Goal: Communication & Community: Answer question/provide support

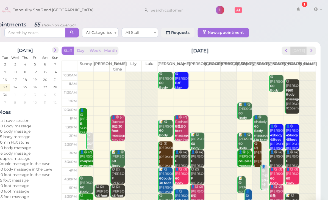
click at [310, 47] on span "next" at bounding box center [312, 45] width 5 height 5
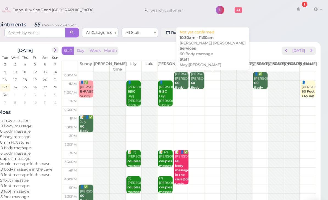
click at [204, 72] on div "[PERSON_NAME] [PERSON_NAME] 60 Body massage May|[PERSON_NAME] 10:30am - 11:30am" at bounding box center [210, 85] width 12 height 41
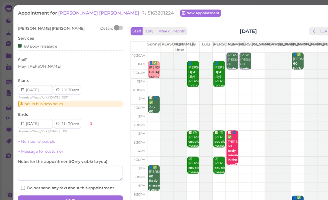
click at [67, 12] on span "[PERSON_NAME] [PERSON_NAME]" at bounding box center [89, 11] width 74 height 5
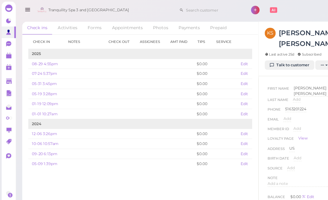
click at [270, 54] on link "Talk to customer" at bounding box center [261, 58] width 45 height 9
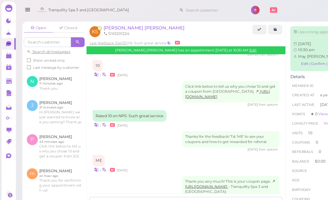
scroll to position [18, 0]
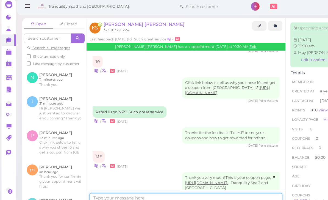
click at [130, 181] on textarea at bounding box center [168, 183] width 174 height 11
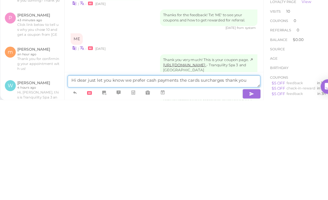
type textarea "Hi dear just let you know we prefer cash payments the cards surcharges thank you"
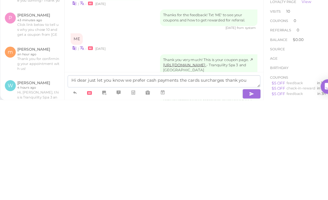
click at [245, 192] on icon "button" at bounding box center [247, 194] width 4 height 5
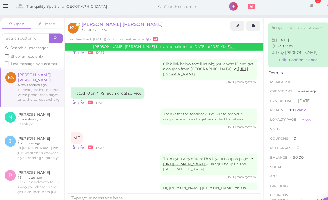
scroll to position [0, 0]
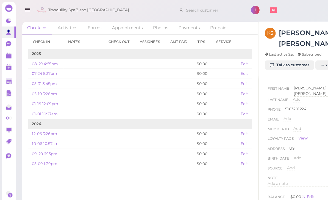
click at [8, 51] on polygon at bounding box center [7, 51] width 5 height 4
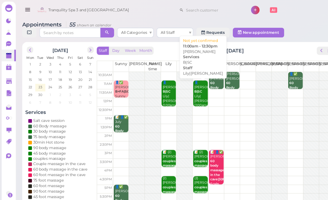
click at [180, 89] on div "👤[PERSON_NAME]|SC Lily|[PERSON_NAME] 11:00am - 12:30pm" at bounding box center [181, 89] width 12 height 33
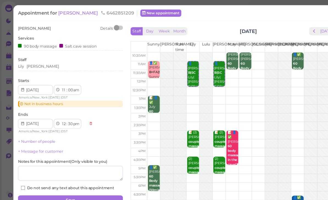
click at [60, 10] on span "[PERSON_NAME]" at bounding box center [70, 11] width 37 height 5
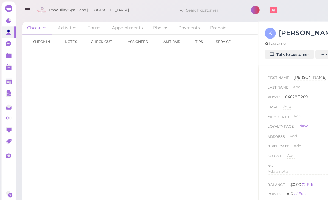
click at [268, 51] on link "Talk to customer" at bounding box center [261, 49] width 45 height 9
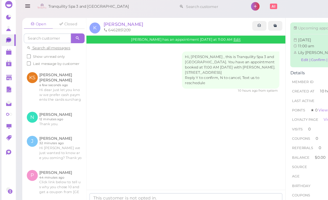
scroll to position [18, 0]
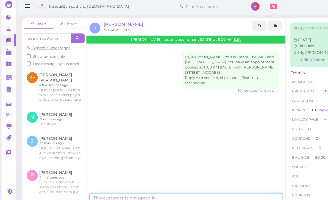
click at [118, 178] on textarea at bounding box center [168, 183] width 174 height 11
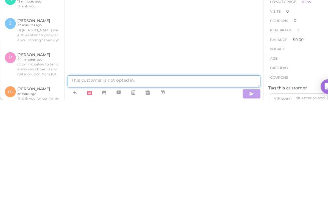
click at [86, 178] on textarea at bounding box center [168, 183] width 174 height 11
paste textarea "Hi dear just let you know we prefer cash payments the cards surcharges thank you"
type textarea "Hi dear just let you know we prefer cash payments the cards surcharges thank you"
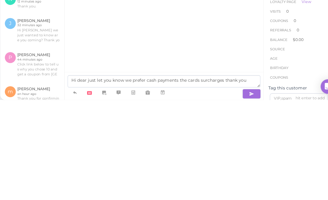
click at [245, 192] on icon "button" at bounding box center [247, 194] width 4 height 5
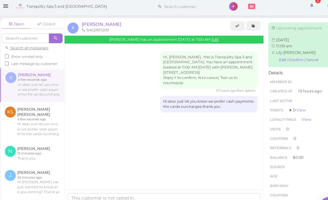
scroll to position [0, 0]
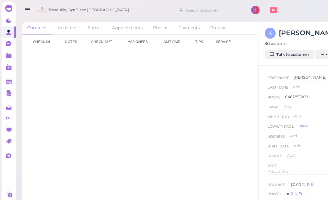
click at [6, 49] on polygon at bounding box center [7, 51] width 5 height 4
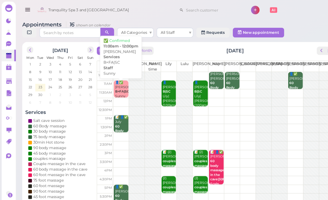
click at [109, 79] on div "👤✅ [PERSON_NAME] B+FA|SC Sunny 11:00am - 12:00pm" at bounding box center [110, 87] width 12 height 29
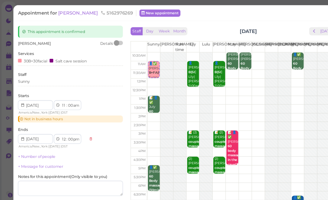
click at [65, 10] on span "[PERSON_NAME]" at bounding box center [70, 11] width 37 height 5
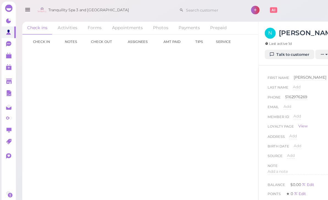
click at [265, 52] on link "Talk to customer" at bounding box center [261, 49] width 45 height 9
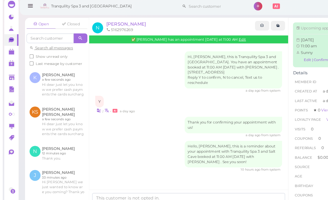
scroll to position [18, 0]
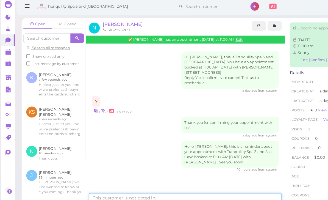
click at [151, 179] on textarea at bounding box center [168, 183] width 174 height 11
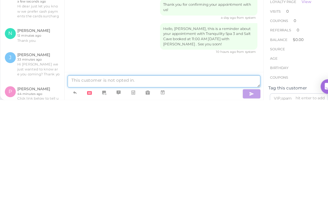
click at [90, 178] on textarea at bounding box center [168, 183] width 174 height 11
paste textarea "Hi dear just let you know we prefer cash payments the cards surcharges thank you"
type textarea "Hi dear just let you know we prefer cash payments the cards surcharges thank you"
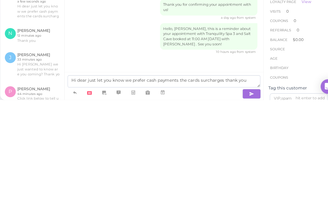
click at [245, 192] on icon "button" at bounding box center [247, 194] width 4 height 5
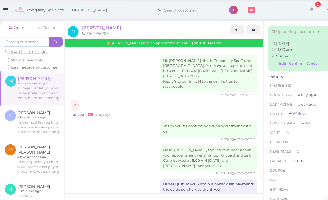
scroll to position [0, 0]
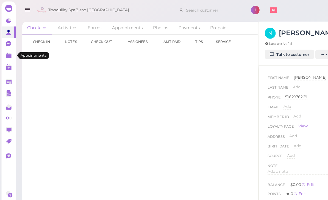
click at [3, 52] on link at bounding box center [7, 50] width 13 height 10
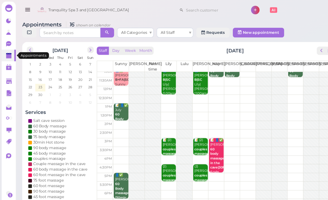
scroll to position [11, 0]
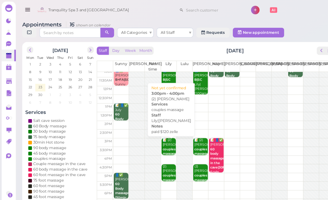
click at [153, 135] on b "couples massage" at bounding box center [153, 137] width 13 height 8
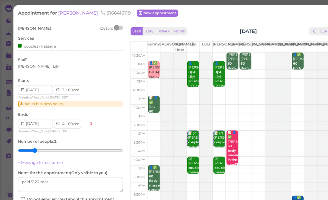
click at [66, 10] on span "[PERSON_NAME]" at bounding box center [70, 11] width 37 height 5
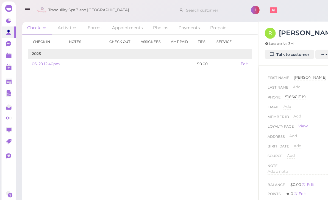
click at [267, 50] on link "Talk to customer" at bounding box center [261, 49] width 45 height 9
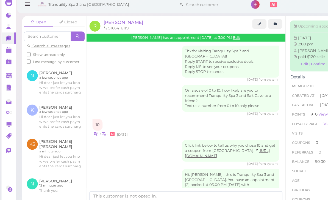
scroll to position [18, 0]
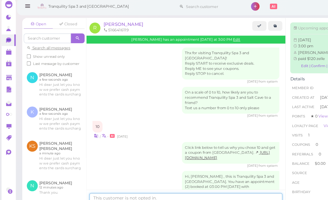
click at [132, 181] on textarea at bounding box center [168, 183] width 174 height 11
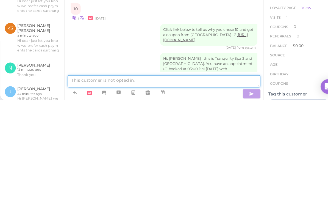
click at [86, 178] on textarea at bounding box center [168, 183] width 174 height 11
paste textarea "Hi dear just let you know we prefer cash payments the cards surcharges thank you"
type textarea "Hi dear just let you know we prefer cash payments the cards surcharges thank you"
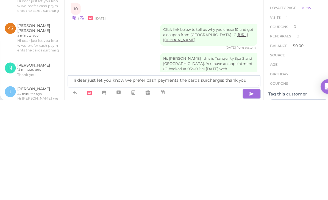
click at [245, 192] on icon "button" at bounding box center [247, 194] width 4 height 5
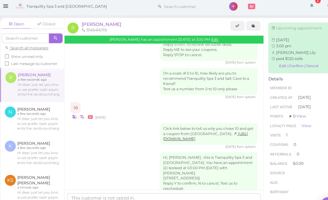
scroll to position [0, 0]
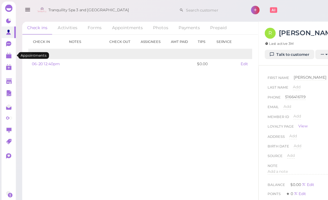
click at [7, 48] on icon at bounding box center [8, 48] width 3 height 1
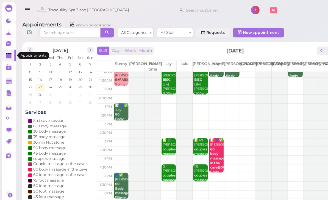
scroll to position [11, 0]
click at [183, 157] on b "couples massage" at bounding box center [182, 160] width 13 height 8
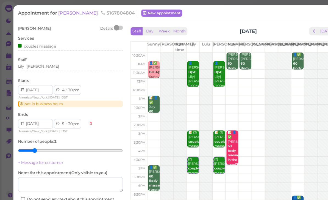
click at [59, 10] on span "[PERSON_NAME]" at bounding box center [70, 11] width 37 height 5
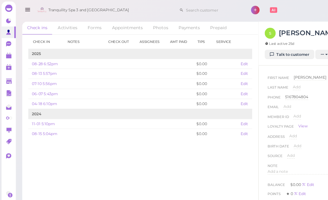
click at [266, 51] on link "Talk to customer" at bounding box center [261, 49] width 45 height 9
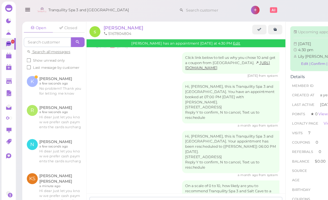
scroll to position [546, 0]
click at [101, 25] on span "[PERSON_NAME]" at bounding box center [111, 25] width 36 height 5
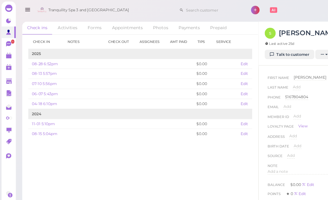
click at [269, 48] on link "Talk to customer" at bounding box center [261, 49] width 45 height 9
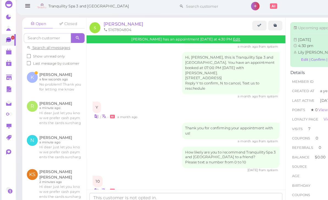
scroll to position [18, 0]
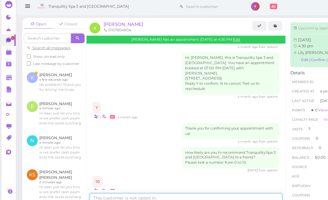
click at [117, 180] on textarea at bounding box center [168, 183] width 174 height 11
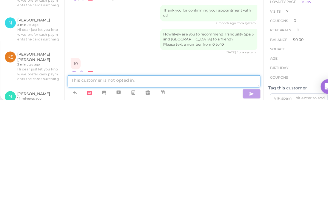
click at [81, 178] on textarea at bounding box center [168, 183] width 174 height 11
paste textarea "Hi dear just let you know we prefer cash payments the cards surcharges thank you"
type textarea "Hi dear just let you know we prefer cash payments the cards surcharges thank you"
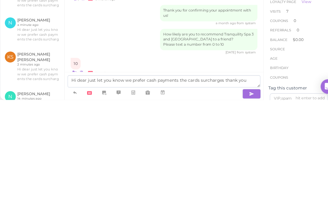
click at [245, 192] on icon "button" at bounding box center [247, 194] width 4 height 5
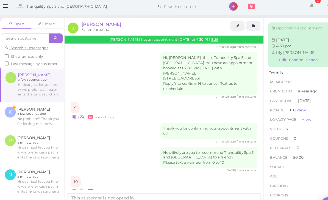
scroll to position [706, 0]
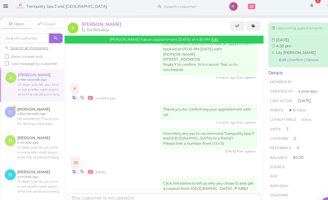
click at [36, 95] on link at bounding box center [49, 108] width 58 height 26
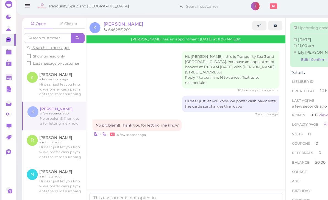
scroll to position [18, 0]
click at [117, 178] on textarea at bounding box center [168, 183] width 174 height 11
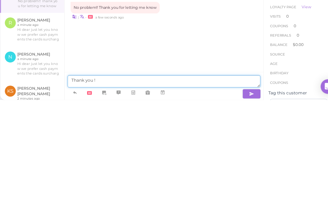
type textarea "Thank you !"
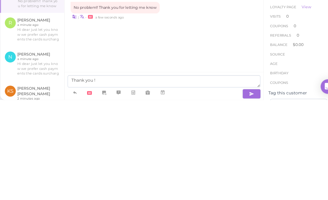
click at [245, 192] on icon "button" at bounding box center [247, 194] width 4 height 5
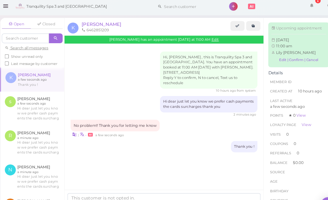
scroll to position [0, 0]
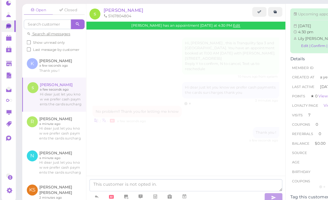
scroll to position [672, 0]
